Goal: Task Accomplishment & Management: Manage account settings

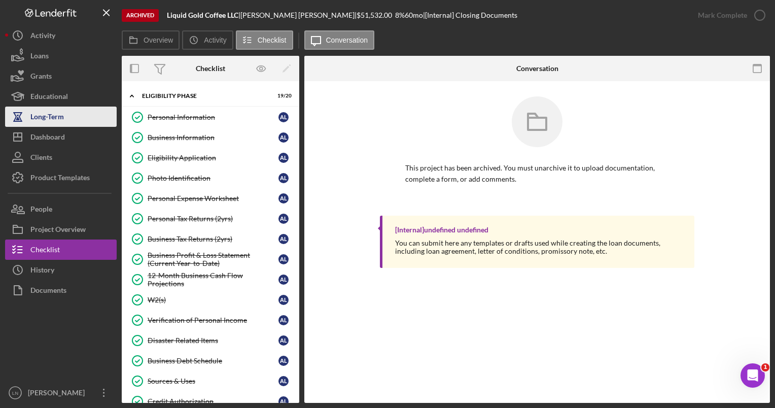
click at [64, 124] on button "Long-Term" at bounding box center [61, 116] width 112 height 20
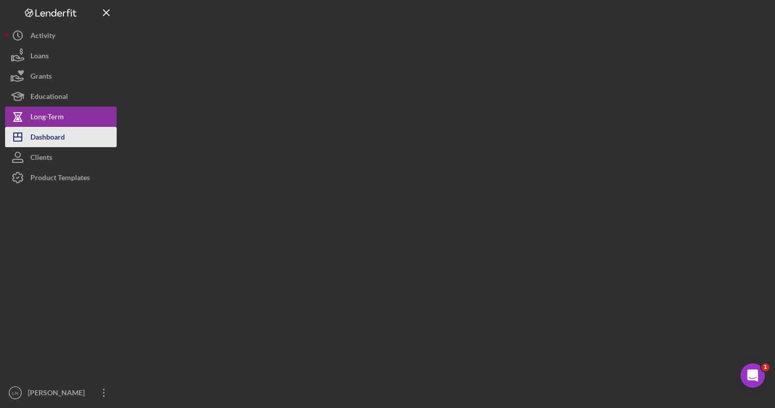
click at [59, 138] on div "Dashboard" at bounding box center [47, 138] width 34 height 23
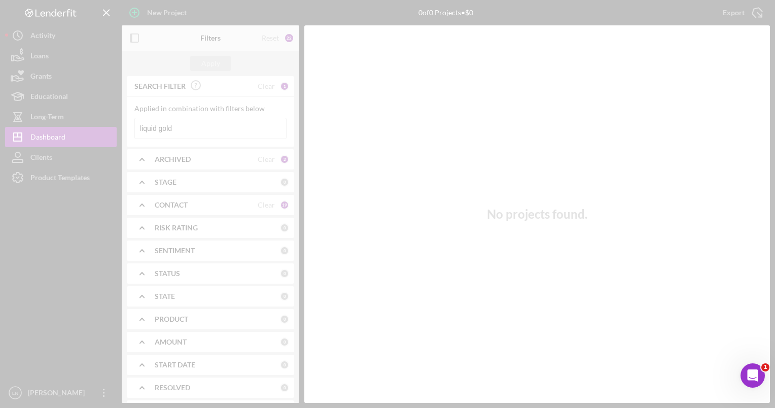
click at [181, 131] on div at bounding box center [387, 204] width 775 height 408
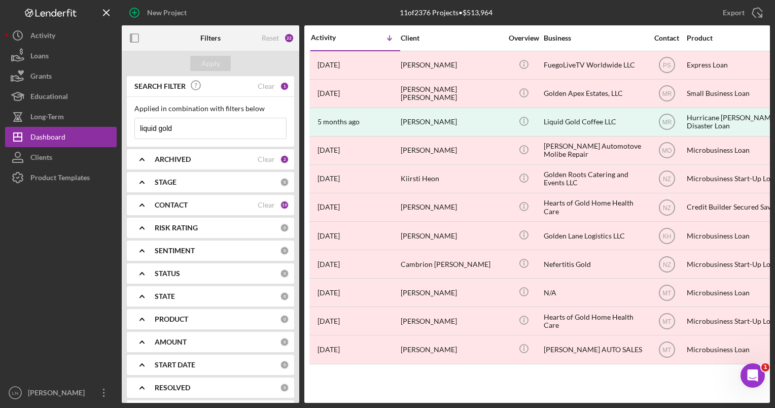
click at [190, 128] on input "liquid gold" at bounding box center [210, 128] width 151 height 20
drag, startPoint x: 187, startPoint y: 127, endPoint x: 121, endPoint y: 122, distance: 66.1
click at [120, 122] on div "New Project 11 of 2376 Projects • $513,964 liquid gold Export Icon/Export Filte…" at bounding box center [387, 201] width 765 height 403
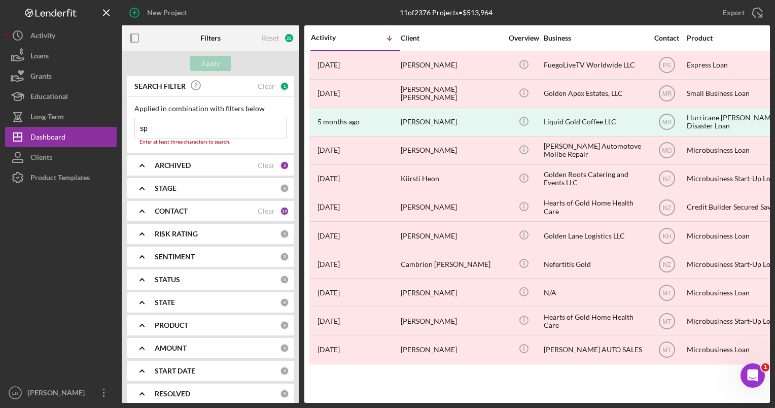
type input "s"
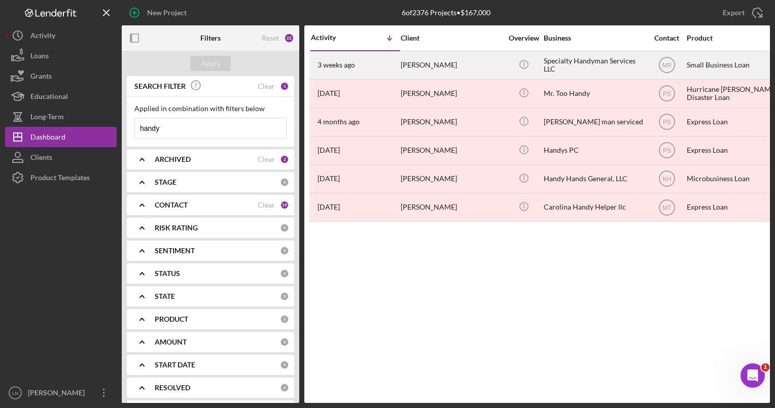
type input "handy"
click at [552, 58] on div "Specialty Handyman Services LLC" at bounding box center [594, 65] width 101 height 27
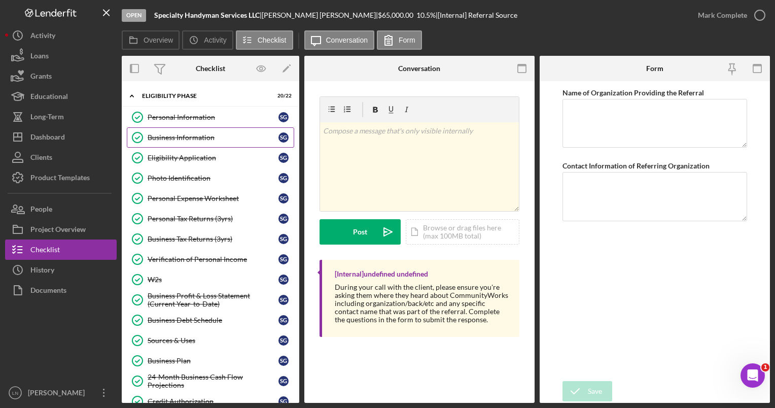
click at [212, 141] on link "Business Information Business Information S G" at bounding box center [210, 137] width 167 height 20
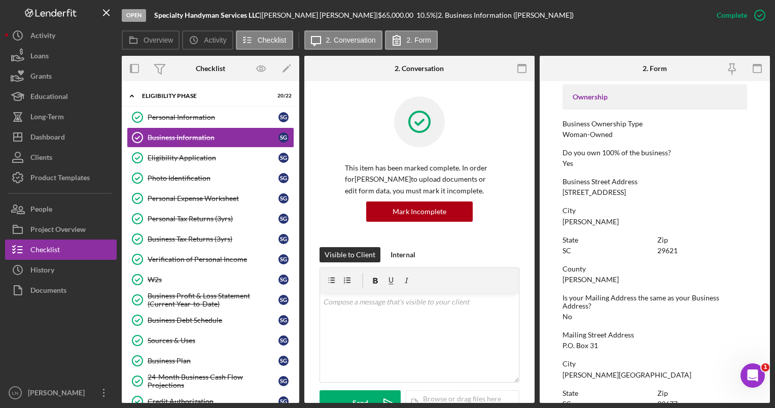
scroll to position [355, 0]
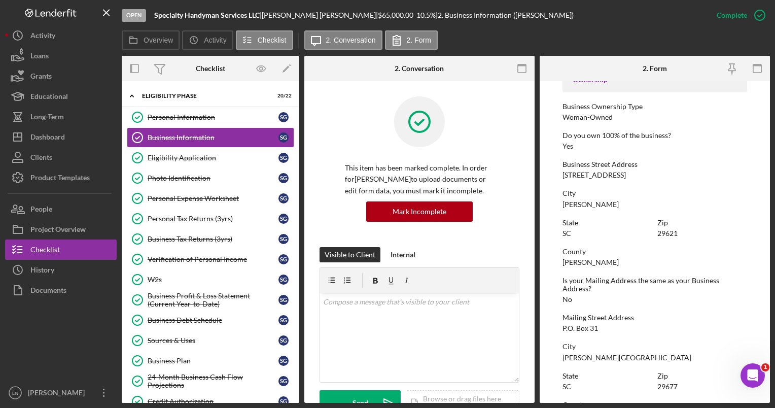
click at [592, 172] on div "[STREET_ADDRESS]" at bounding box center [593, 175] width 63 height 8
copy div "[STREET_ADDRESS]"
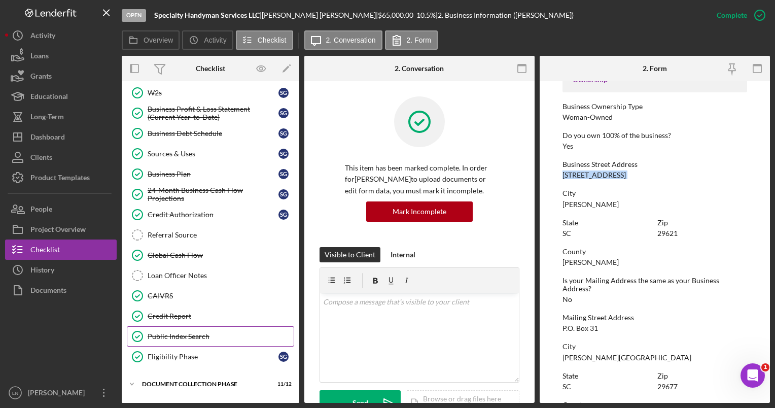
scroll to position [224, 0]
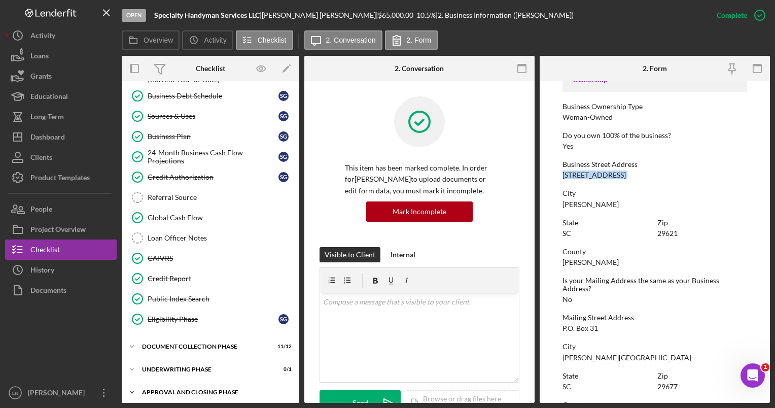
click at [167, 382] on div "Icon/Expander Approval and Closing Phase 0 / 14" at bounding box center [210, 392] width 177 height 20
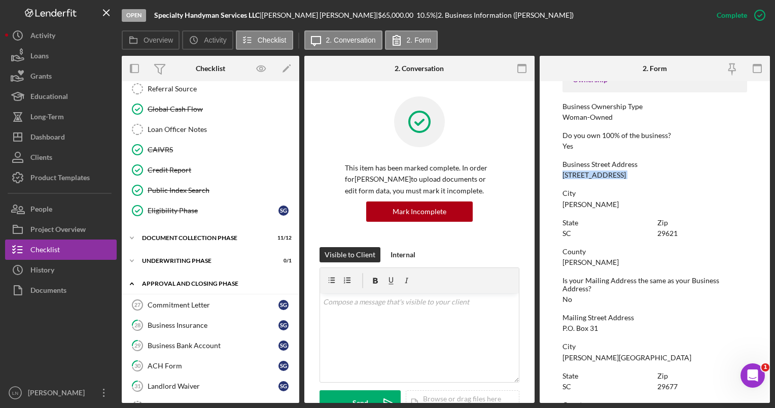
scroll to position [308, 0]
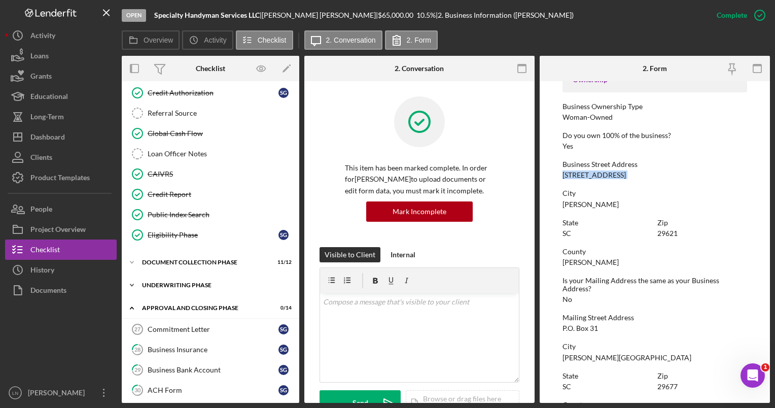
click at [172, 277] on div "Icon/Expander Underwriting Phase 0 / 1" at bounding box center [210, 285] width 177 height 20
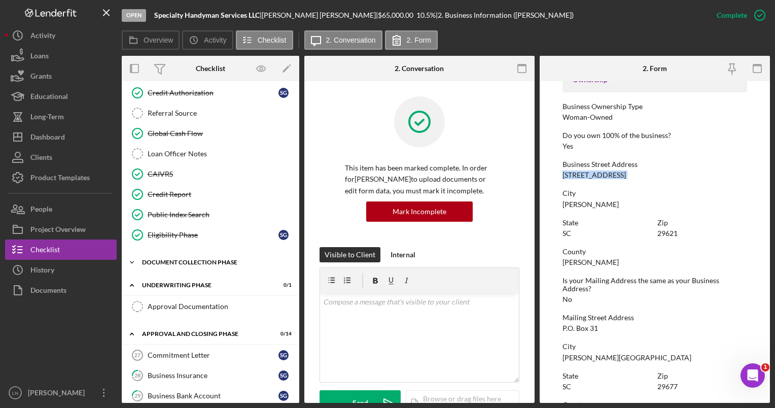
click at [174, 261] on div "Icon/Expander Document Collection Phase 11 / 12" at bounding box center [210, 262] width 177 height 20
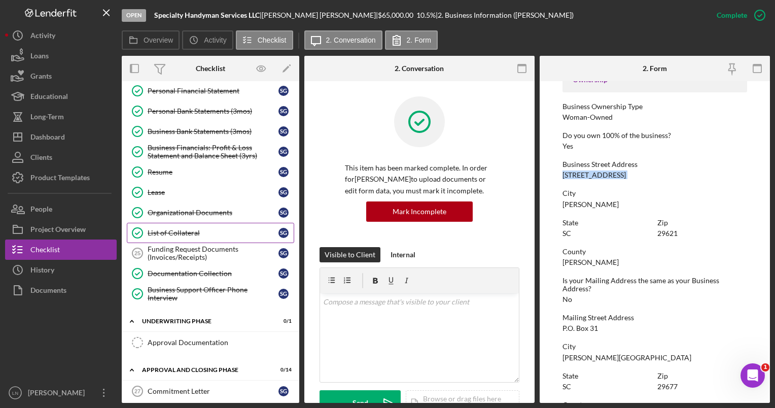
scroll to position [612, 0]
